Goal: Information Seeking & Learning: Learn about a topic

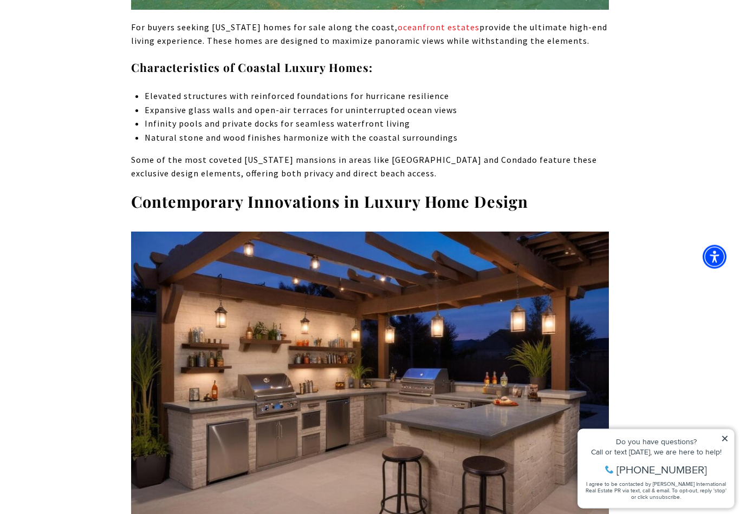
scroll to position [3113, 0]
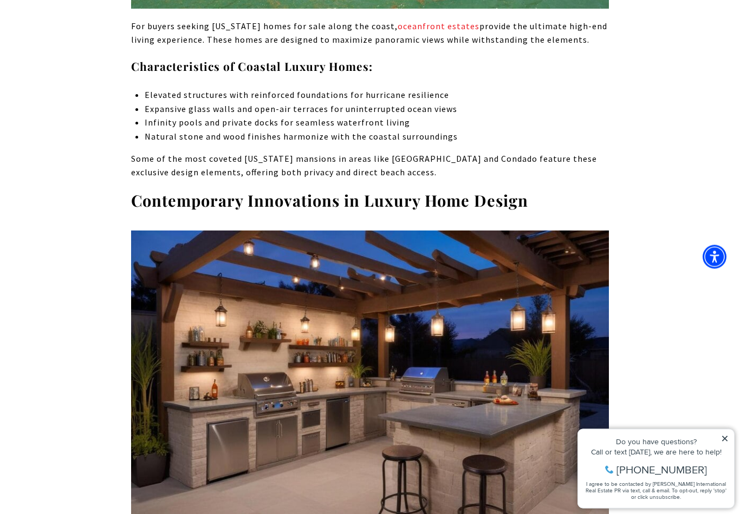
click at [728, 441] on icon at bounding box center [725, 439] width 8 height 8
click at [725, 436] on icon at bounding box center [725, 439] width 8 height 8
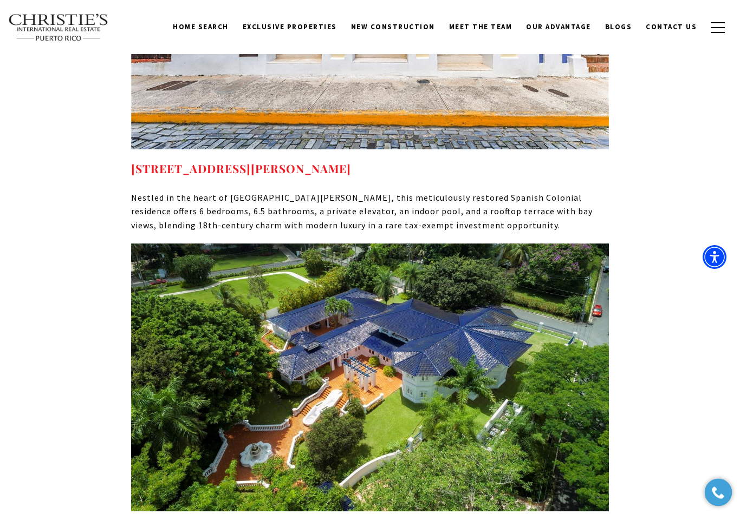
scroll to position [5780, 0]
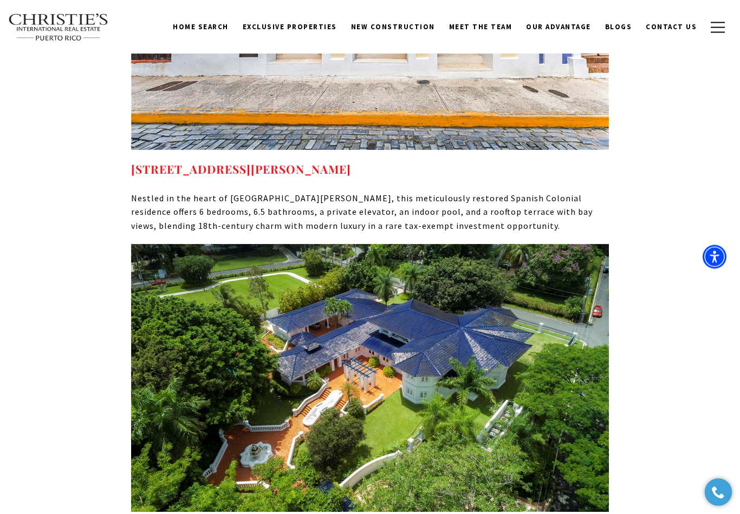
click at [266, 245] on img at bounding box center [370, 379] width 478 height 268
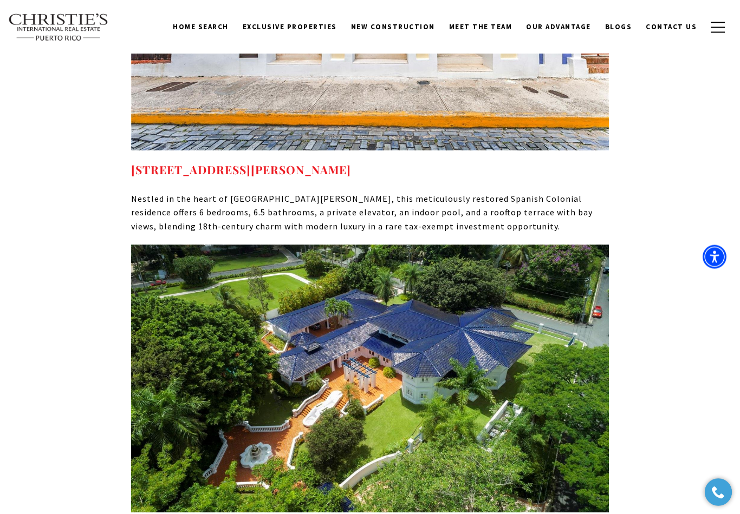
scroll to position [5763, 0]
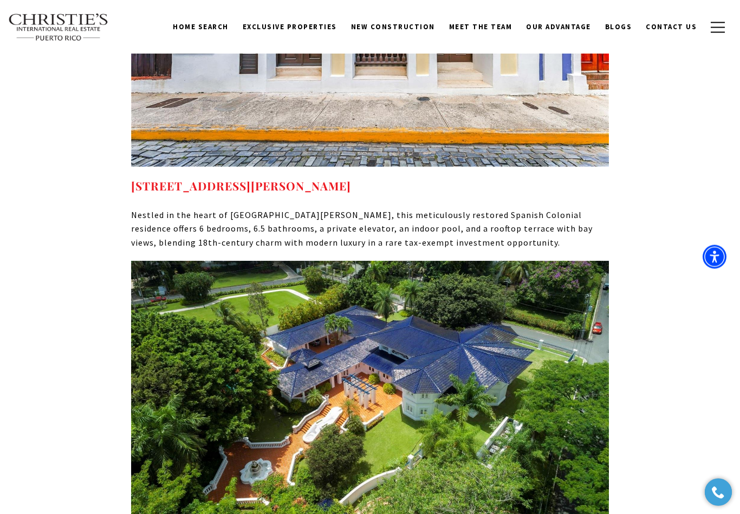
click at [248, 262] on img at bounding box center [370, 396] width 478 height 268
click at [226, 312] on img at bounding box center [370, 396] width 478 height 268
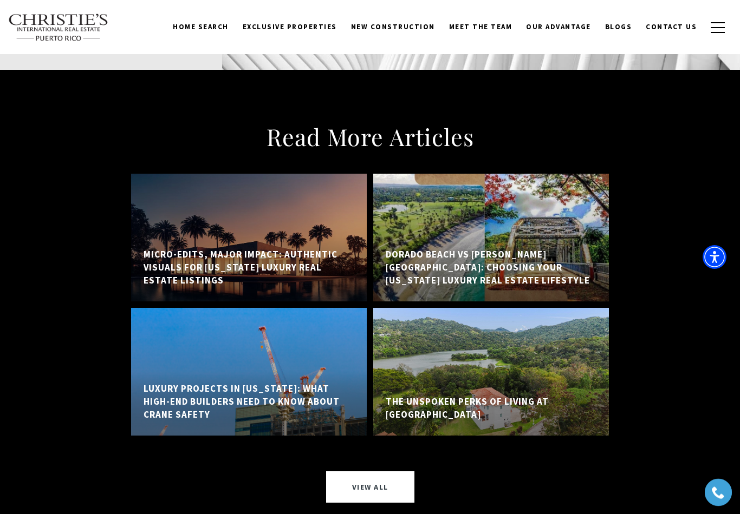
scroll to position [8862, 0]
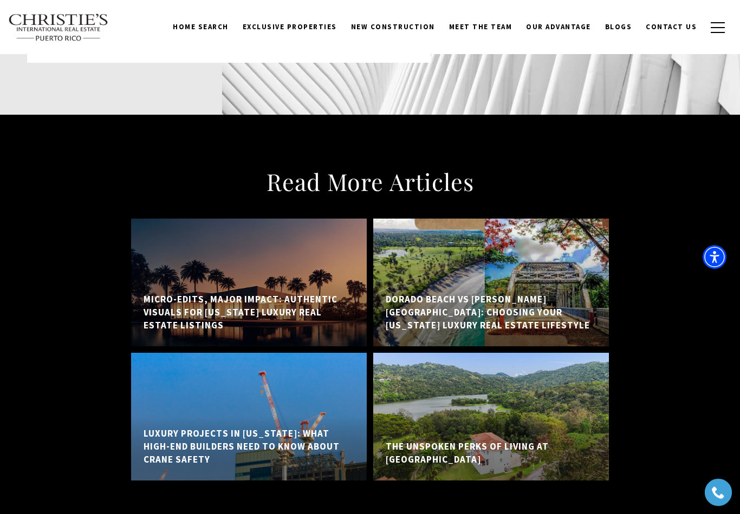
scroll to position [8842, 0]
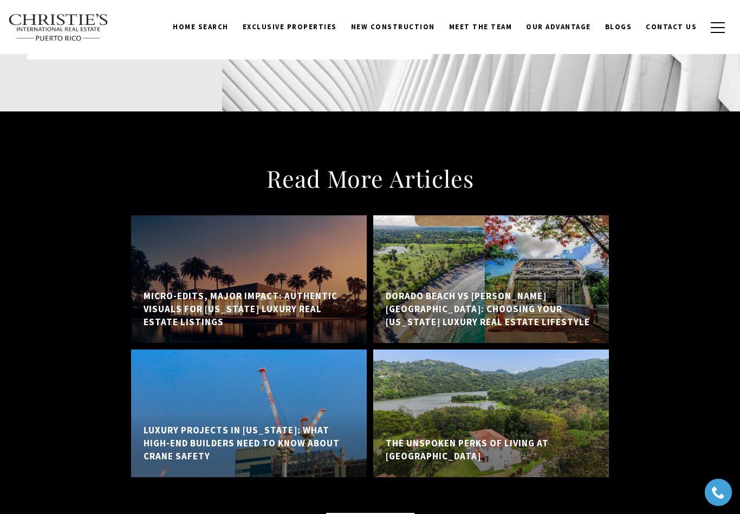
click at [296, 23] on span "Exclusive Properties" at bounding box center [290, 26] width 94 height 9
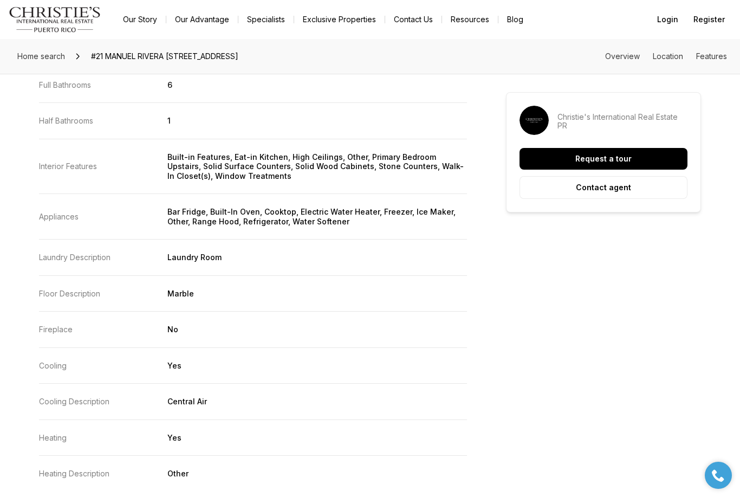
scroll to position [1377, 0]
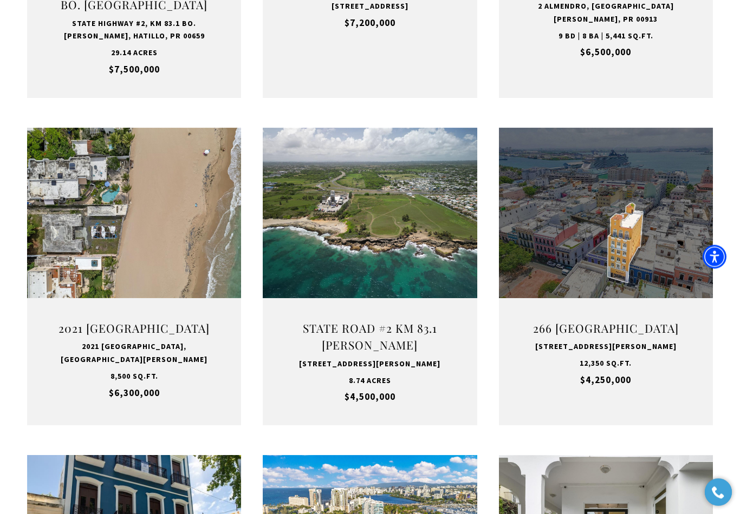
scroll to position [657, 0]
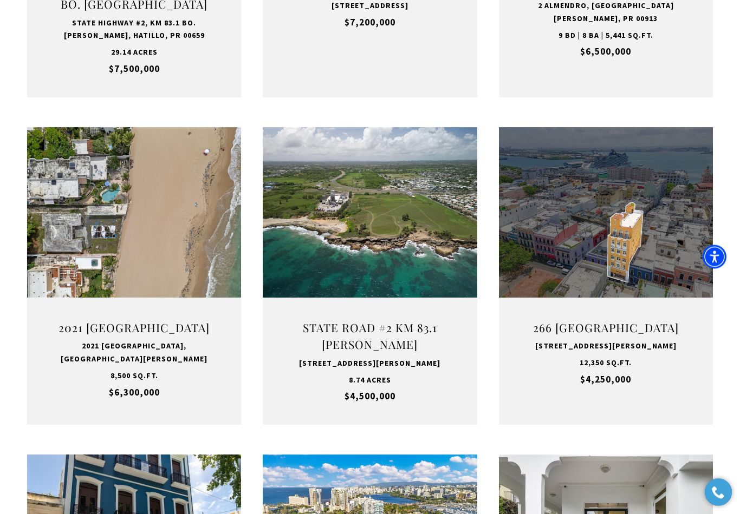
click at [107, 258] on button "VIEW PROPERTY" at bounding box center [134, 255] width 119 height 31
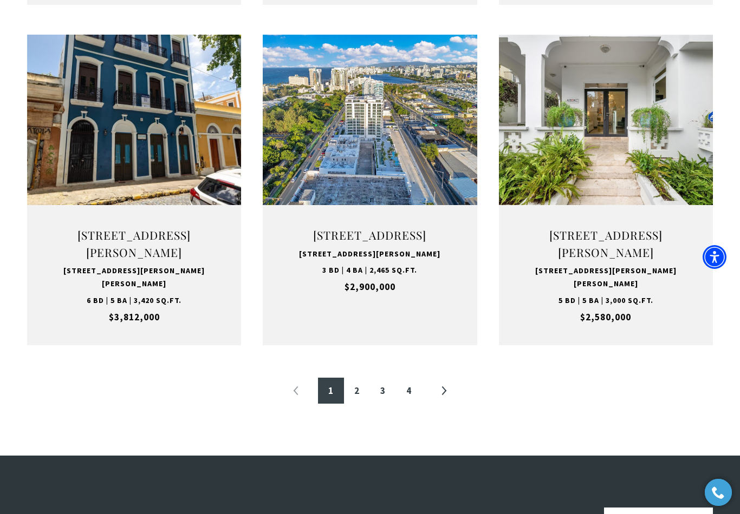
click at [360, 398] on link "2" at bounding box center [357, 391] width 26 height 26
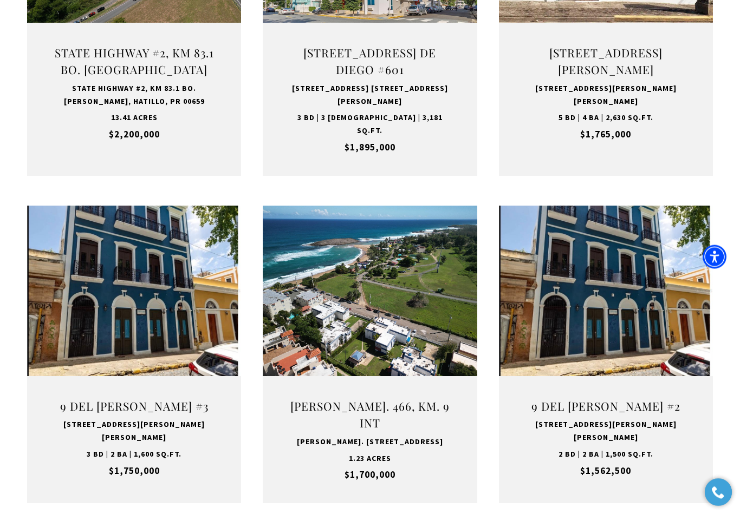
scroll to position [958, 0]
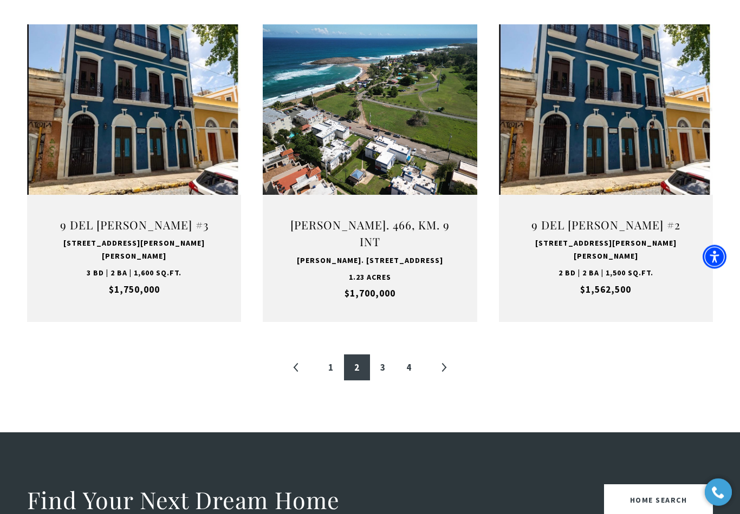
click at [379, 355] on link "3" at bounding box center [383, 368] width 26 height 26
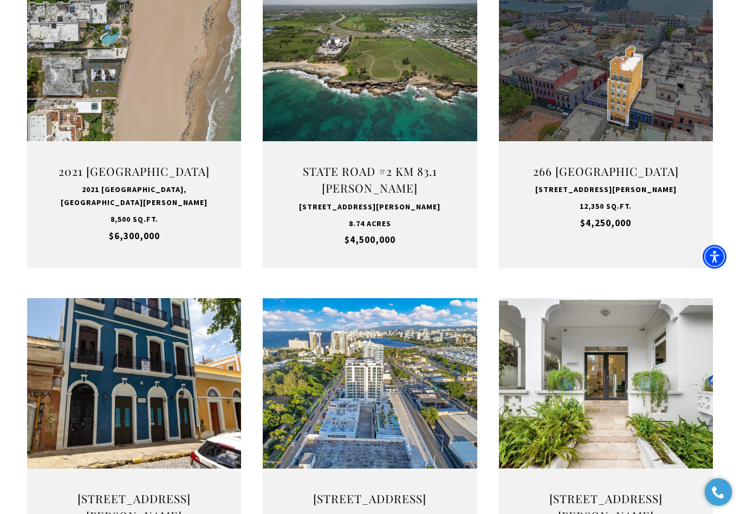
scroll to position [394, 0]
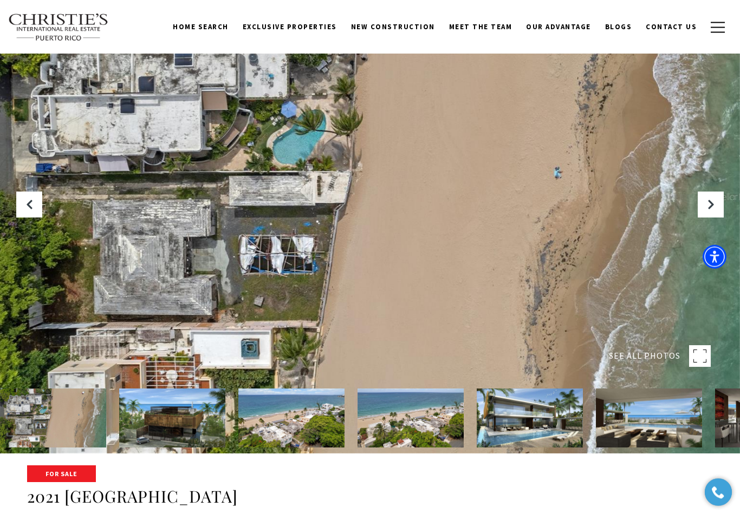
scroll to position [62, 0]
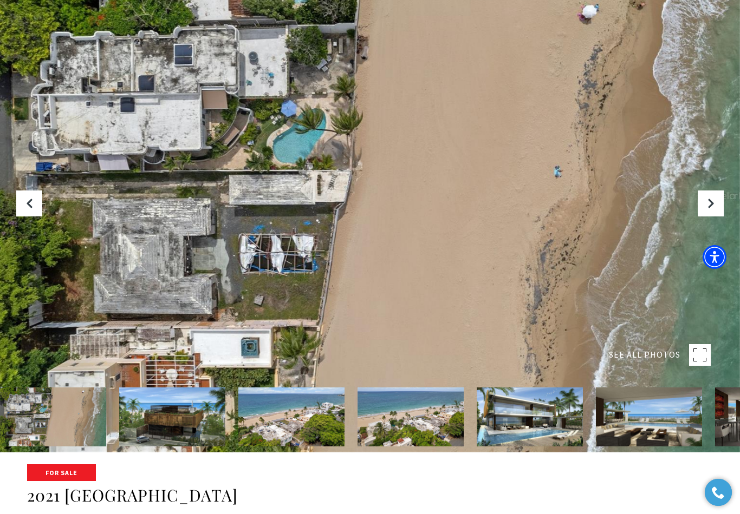
click at [714, 209] on icon "Next Slide" at bounding box center [710, 203] width 11 height 11
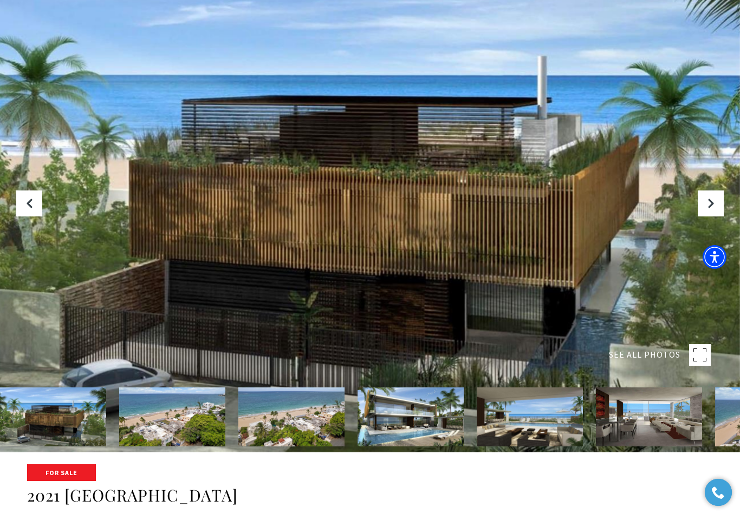
click at [717, 234] on div at bounding box center [370, 195] width 740 height 514
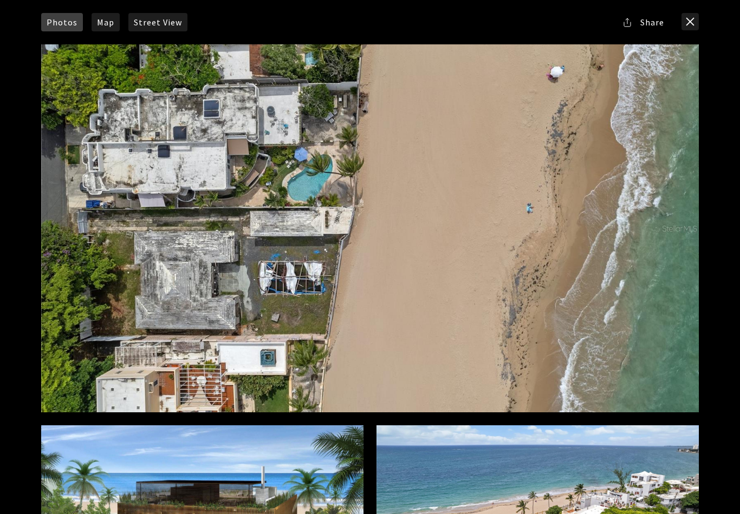
scroll to position [0, 0]
click at [44, 40] on div at bounding box center [370, 228] width 670 height 381
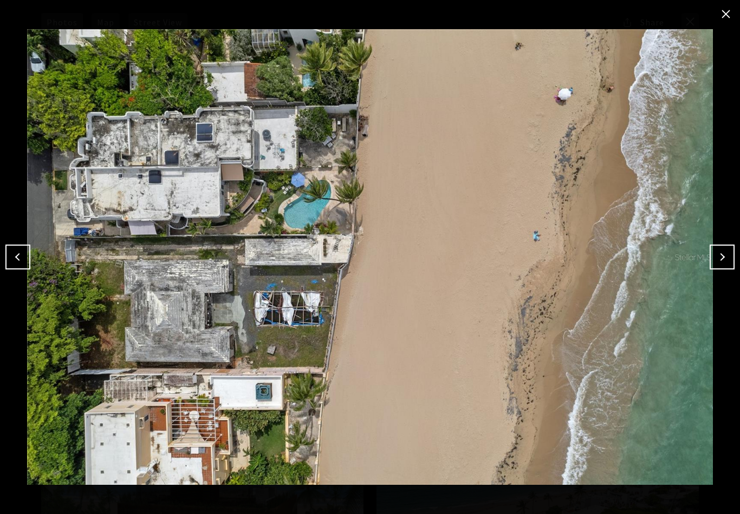
click at [730, 17] on button "close modal" at bounding box center [725, 13] width 17 height 17
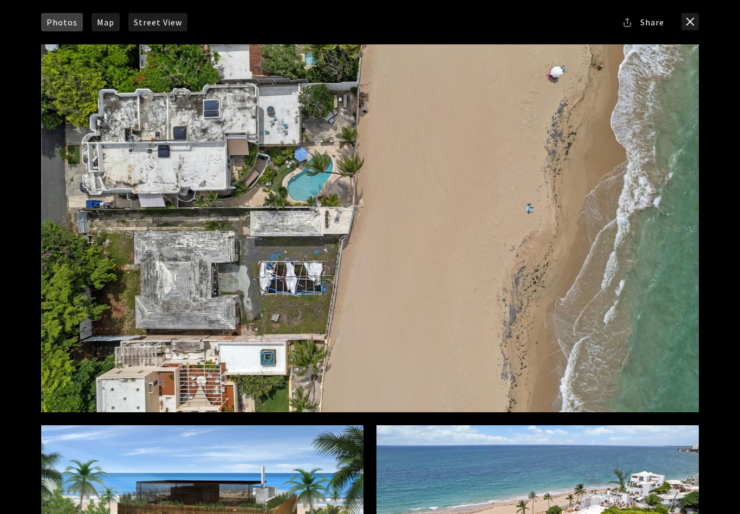
click at [689, 21] on button "close modal" at bounding box center [689, 21] width 17 height 17
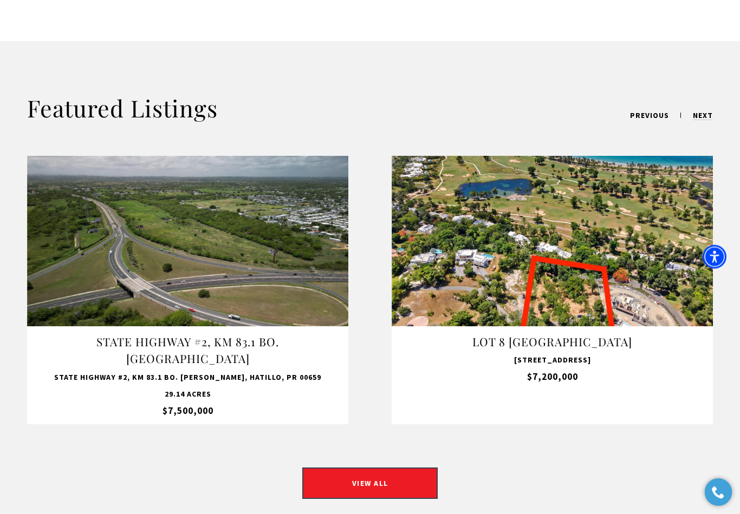
scroll to position [785, 0]
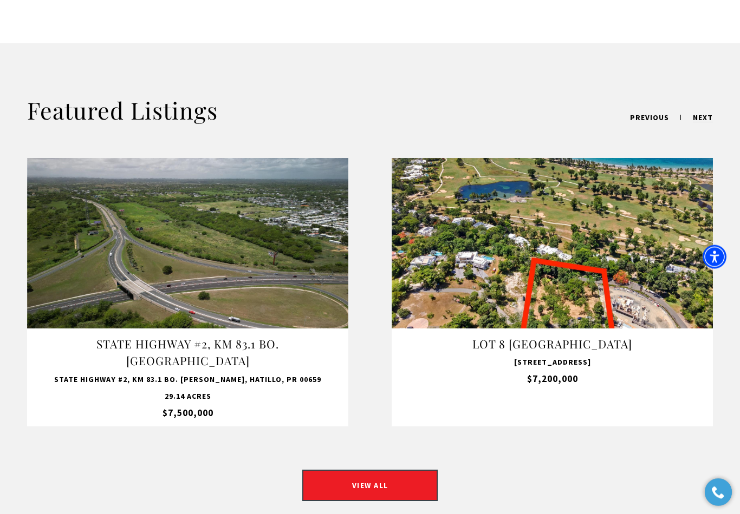
click at [344, 471] on link "VIEW ALL" at bounding box center [369, 486] width 135 height 31
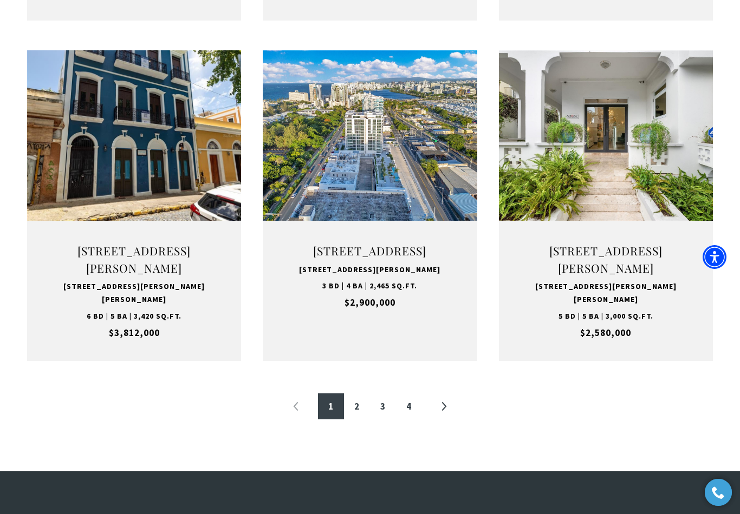
scroll to position [1066, 0]
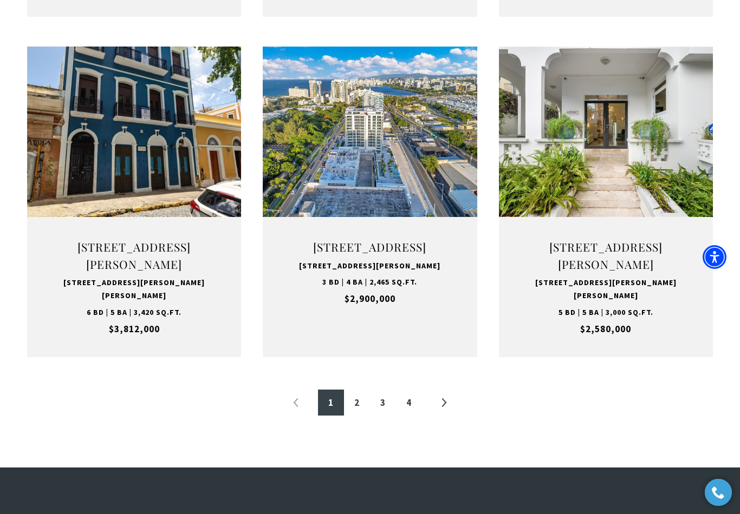
click at [364, 412] on link "2" at bounding box center [357, 403] width 26 height 26
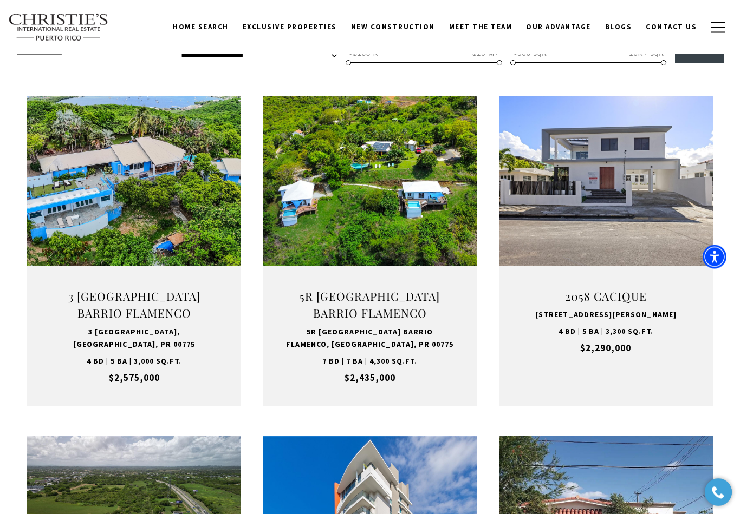
scroll to position [348, 0]
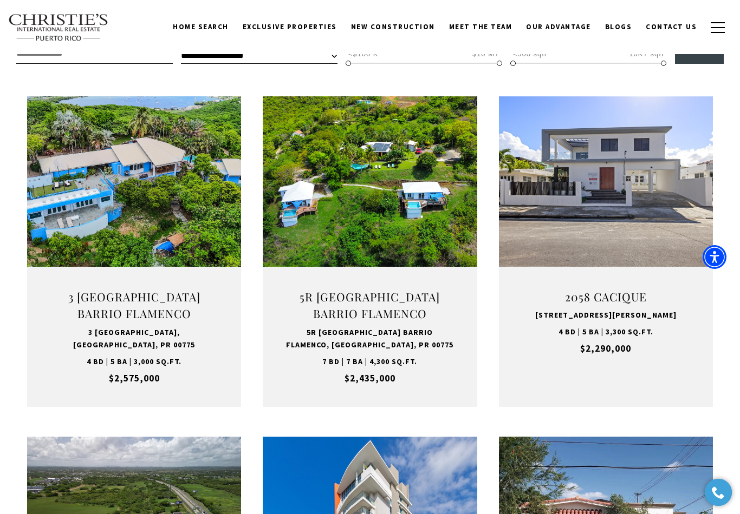
click at [103, 230] on button "VIEW PROPERTY" at bounding box center [134, 230] width 119 height 31
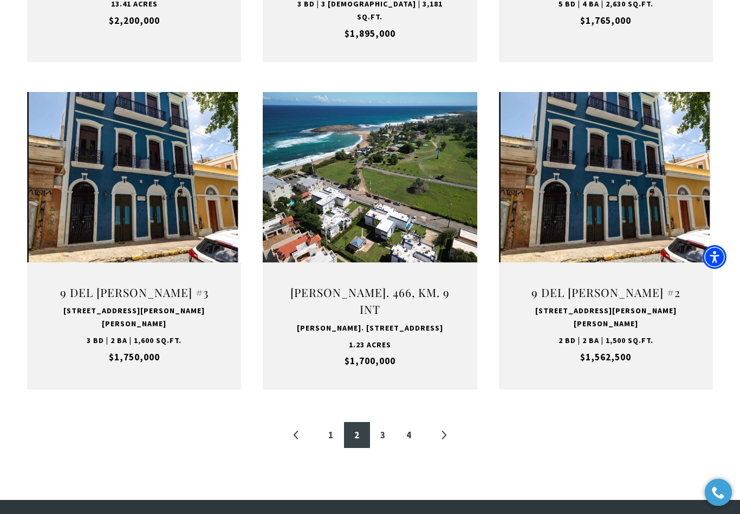
scroll to position [1082, 0]
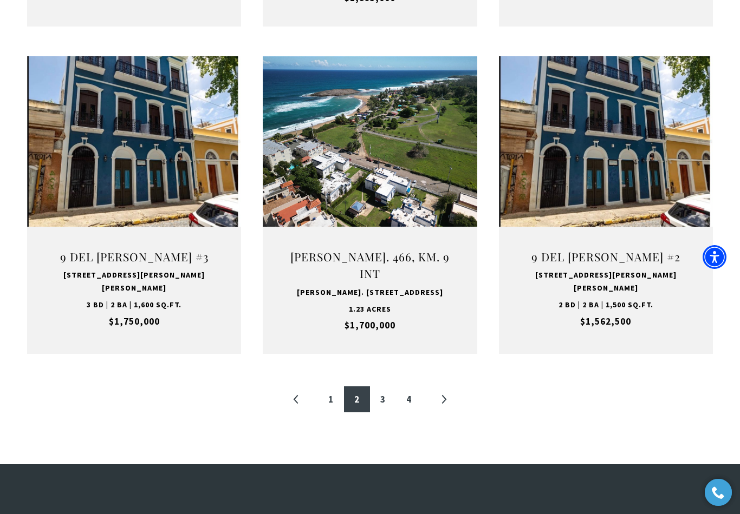
click at [387, 387] on link "3" at bounding box center [383, 400] width 26 height 26
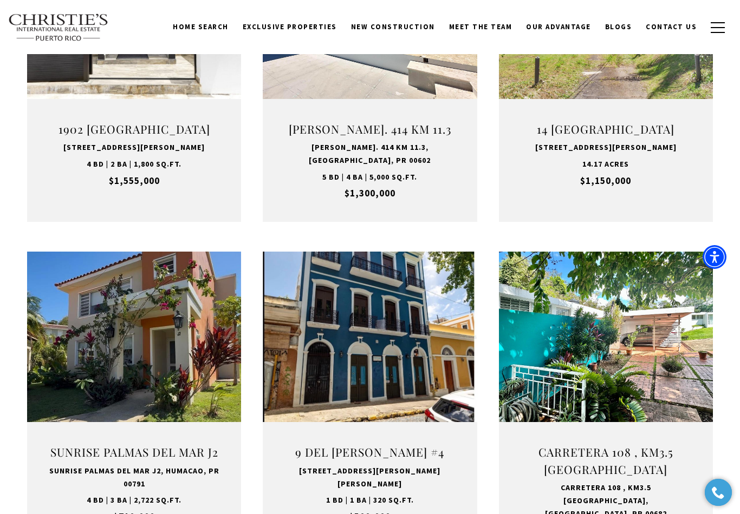
scroll to position [325, 0]
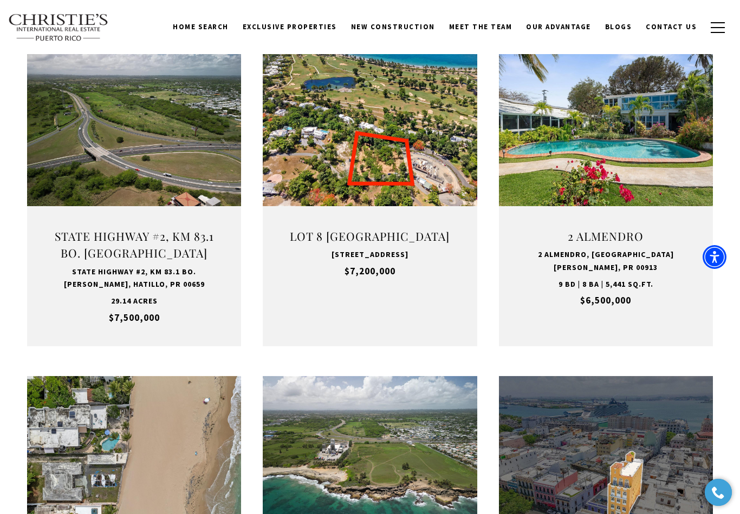
scroll to position [325, 0]
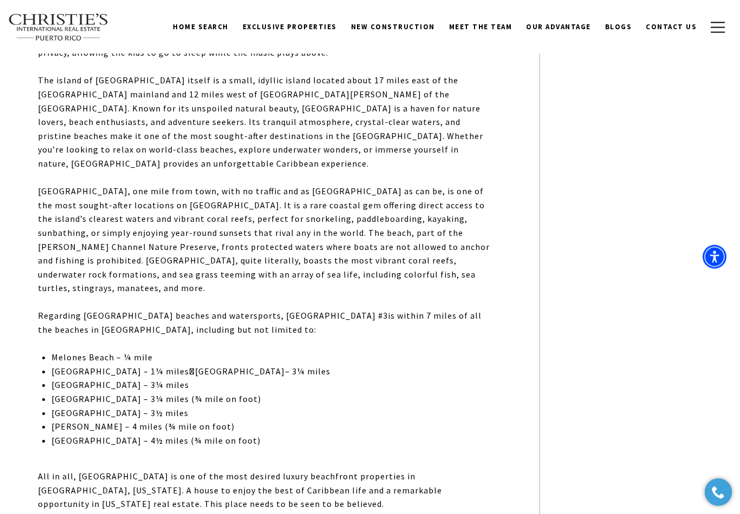
scroll to position [833, 0]
